Goal: Information Seeking & Learning: Stay updated

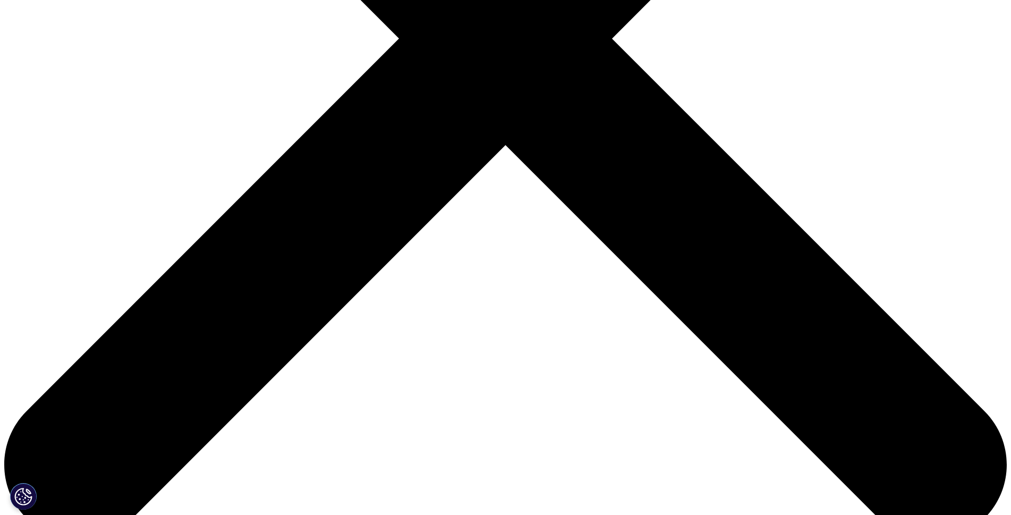
scroll to position [691, 0]
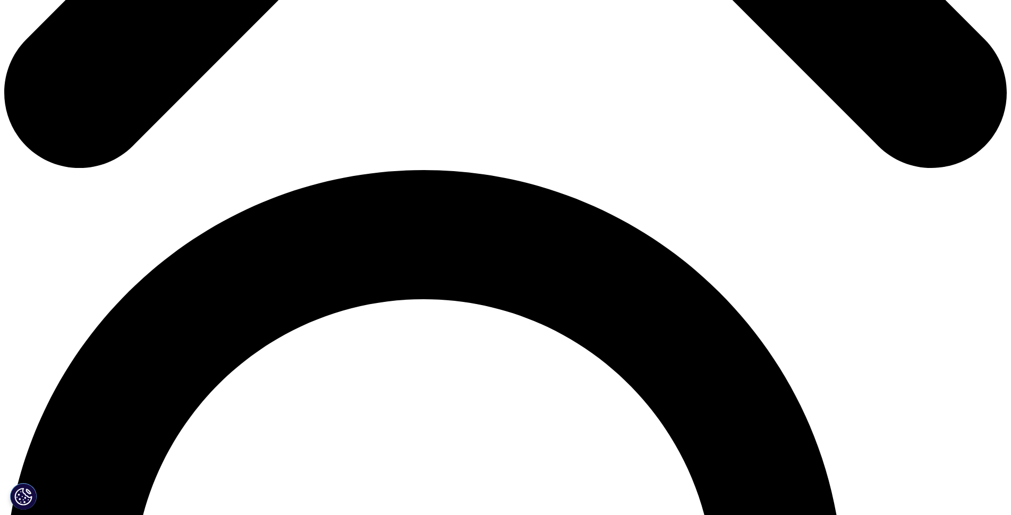
scroll to position [1010, 0]
